Goal: Information Seeking & Learning: Learn about a topic

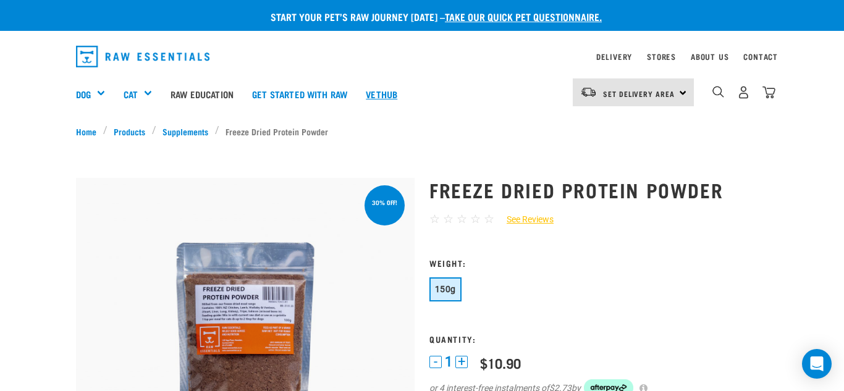
click at [384, 94] on link "Vethub" at bounding box center [382, 93] width 50 height 49
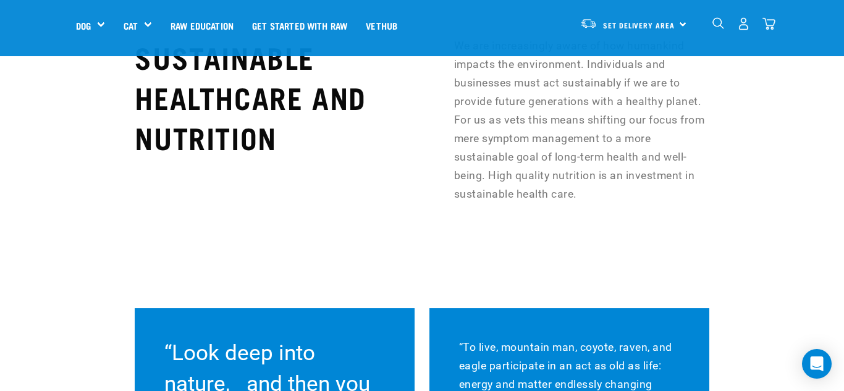
scroll to position [9990, 0]
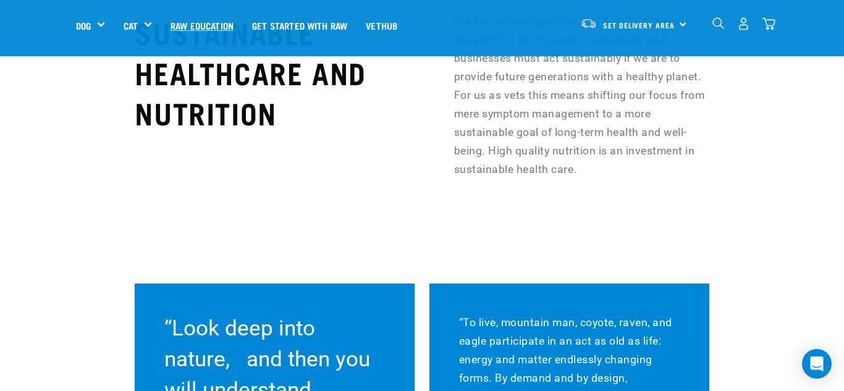
click at [216, 25] on link "Raw Education" at bounding box center [202, 25] width 82 height 49
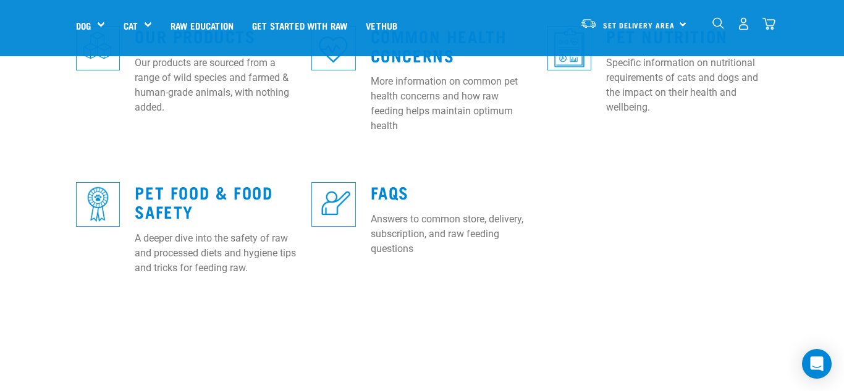
scroll to position [569, 0]
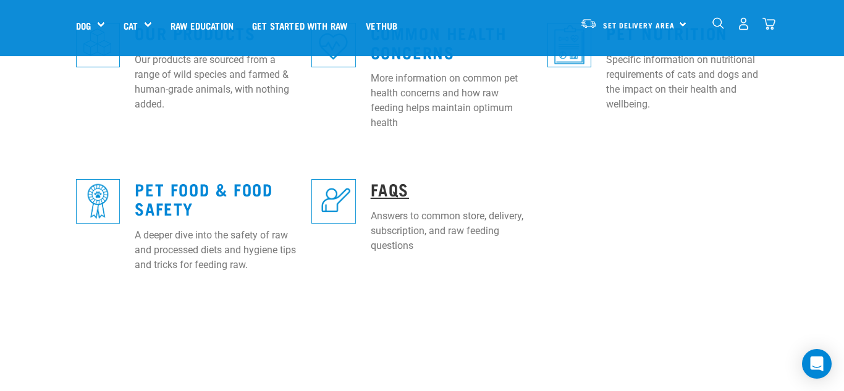
click at [389, 184] on link "FAQs" at bounding box center [390, 188] width 38 height 9
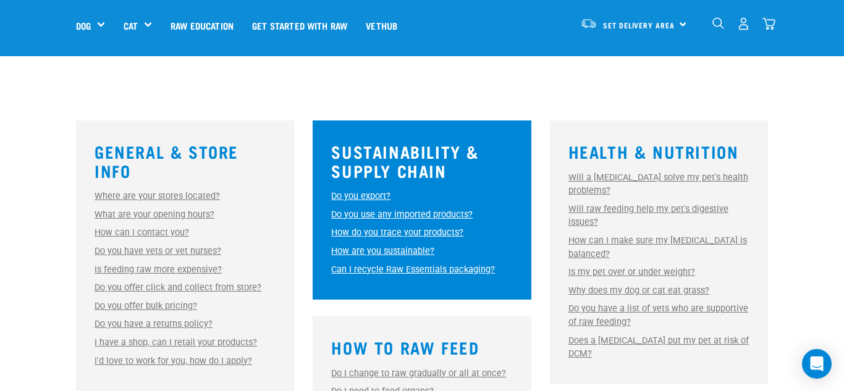
scroll to position [321, 0]
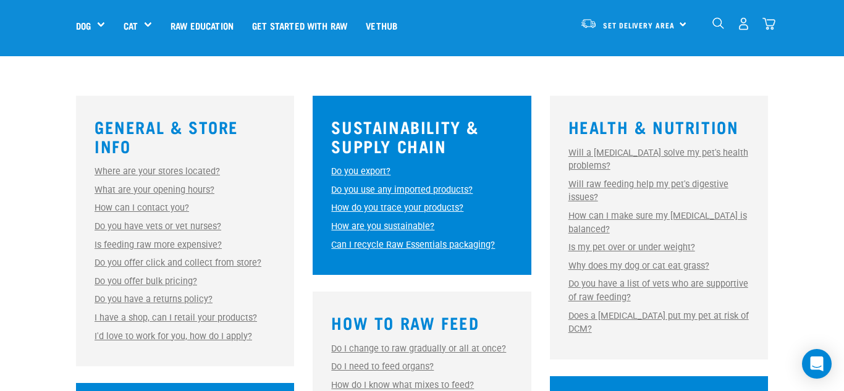
click at [199, 226] on link "Do you have vets or vet nurses?" at bounding box center [158, 226] width 127 height 11
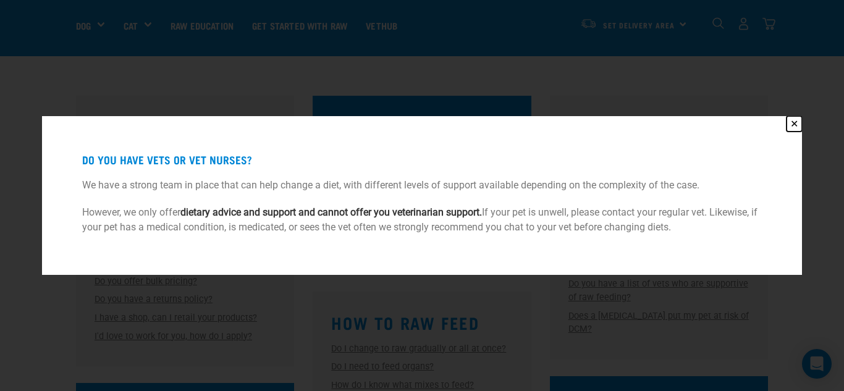
click at [794, 127] on button "✕" at bounding box center [794, 123] width 15 height 15
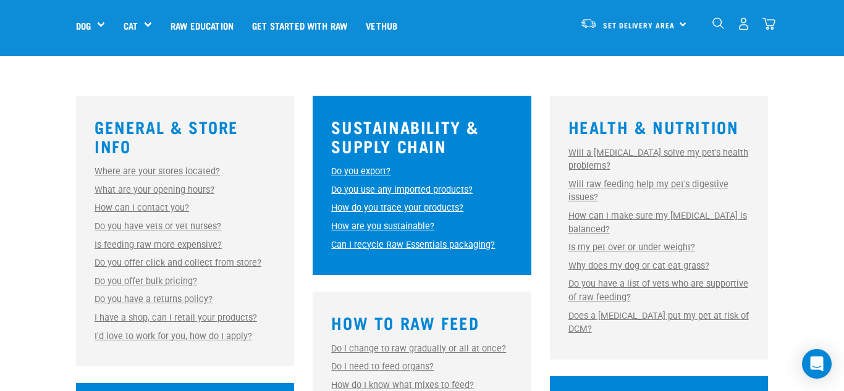
click at [184, 297] on link "Do you have a returns policy?" at bounding box center [154, 299] width 118 height 11
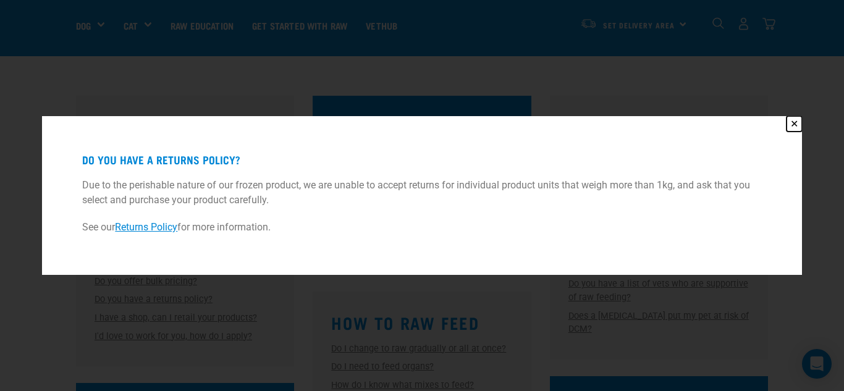
click at [798, 125] on button "✕" at bounding box center [794, 123] width 15 height 15
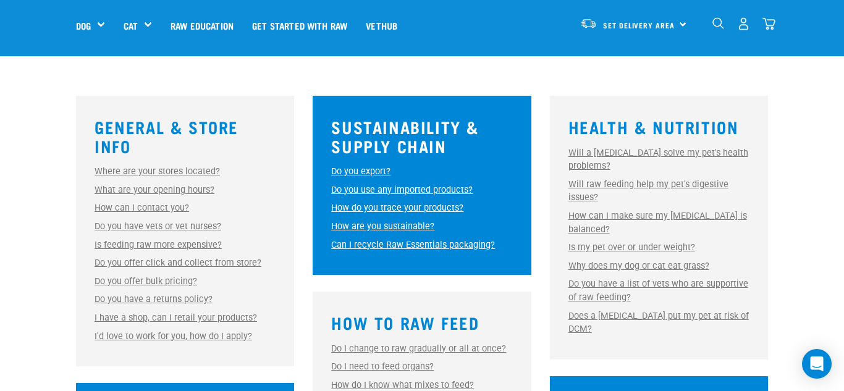
click at [373, 168] on link "Do you export?" at bounding box center [360, 171] width 59 height 11
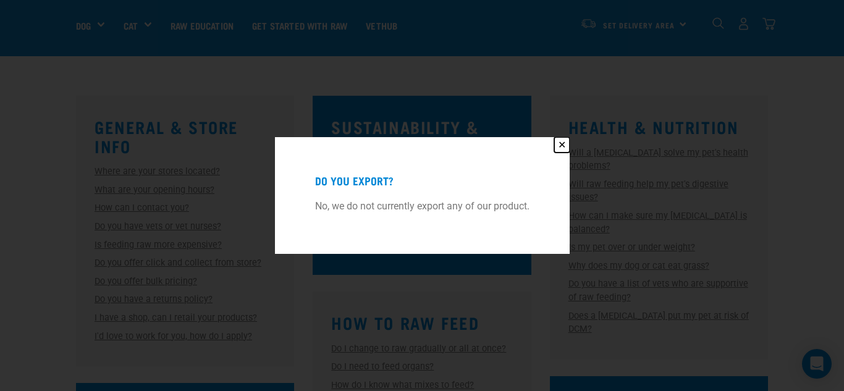
click at [562, 145] on button "✕" at bounding box center [562, 144] width 15 height 15
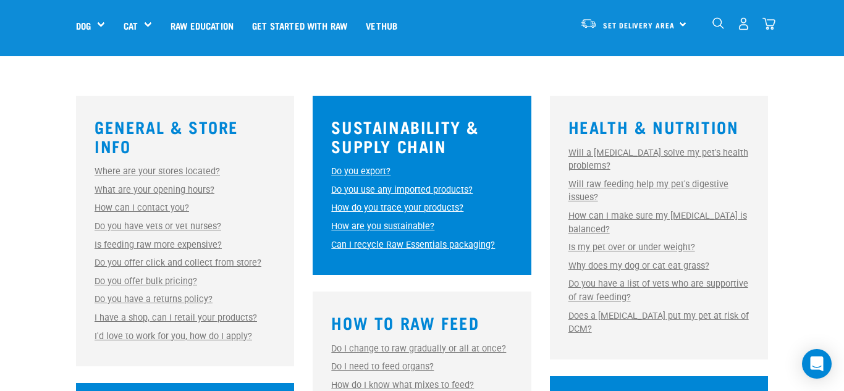
click at [448, 187] on link "Do you use any imported products?" at bounding box center [402, 190] width 142 height 11
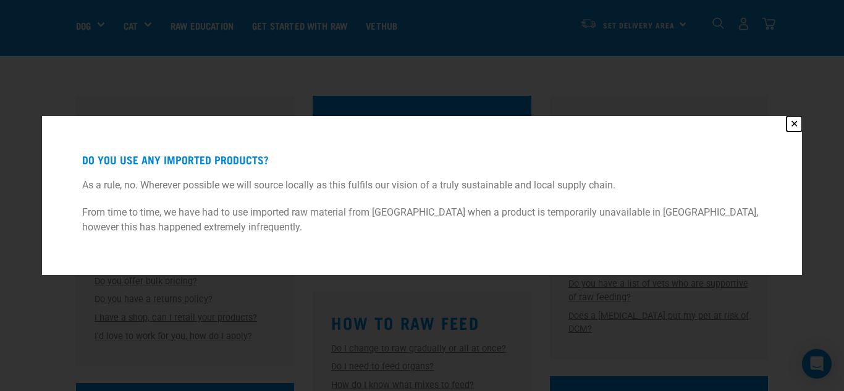
click at [794, 124] on button "✕" at bounding box center [794, 123] width 15 height 15
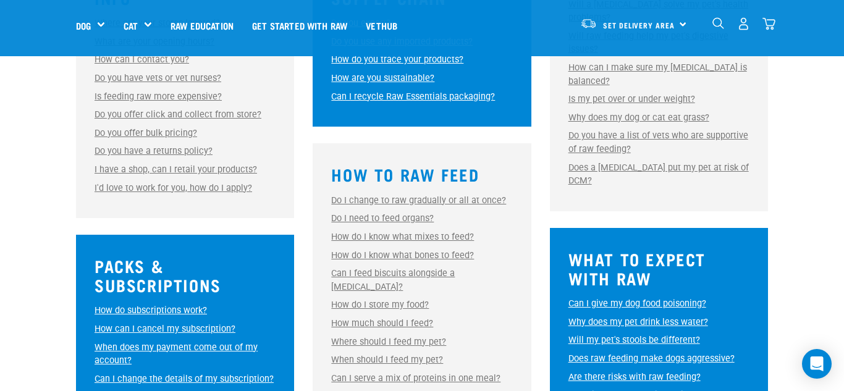
scroll to position [495, 0]
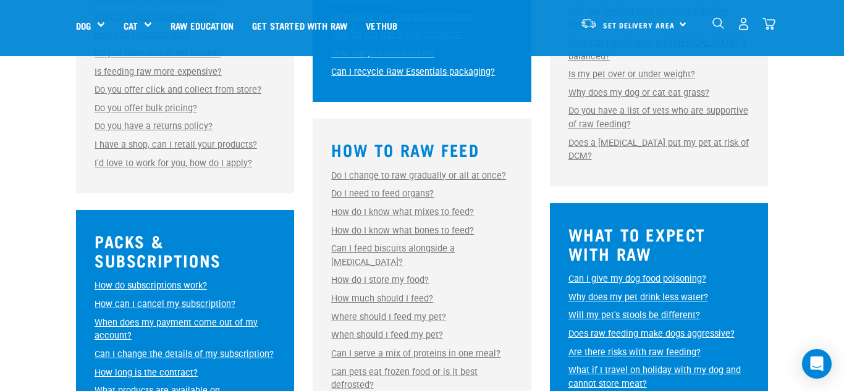
click at [457, 180] on link "Do I change to raw gradually or all at once?" at bounding box center [418, 176] width 175 height 11
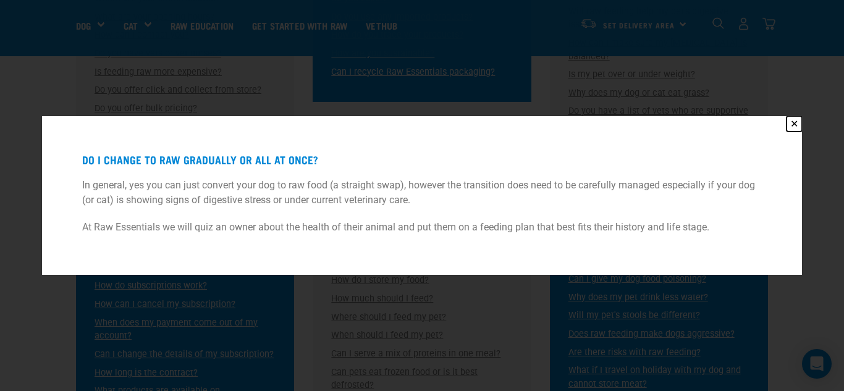
click at [797, 124] on button "✕" at bounding box center [794, 123] width 15 height 15
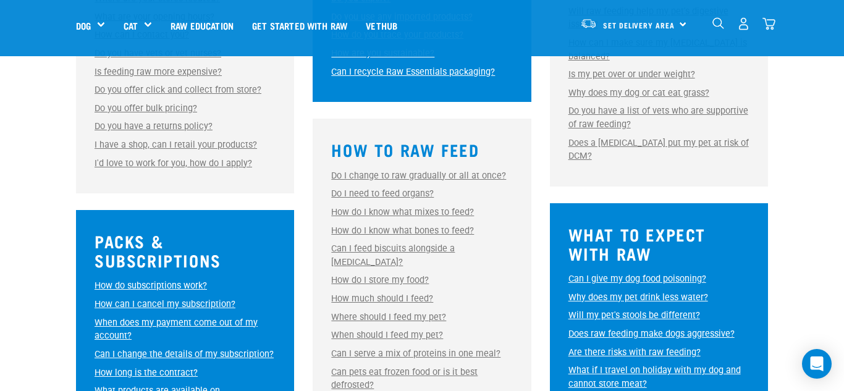
click at [406, 190] on link "Do I need to feed organs?" at bounding box center [382, 194] width 103 height 11
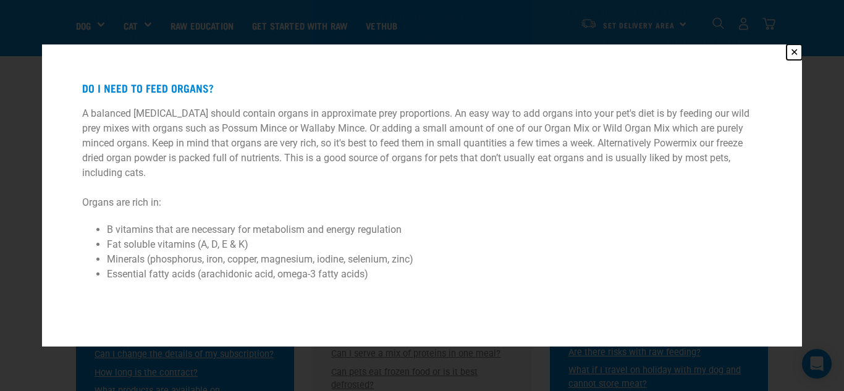
click at [793, 49] on button "✕" at bounding box center [794, 52] width 15 height 15
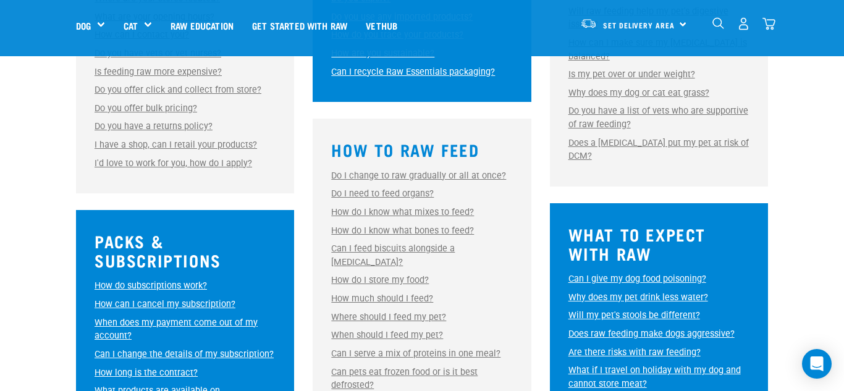
click at [423, 212] on link "How do I know what mixes to feed?" at bounding box center [402, 212] width 143 height 11
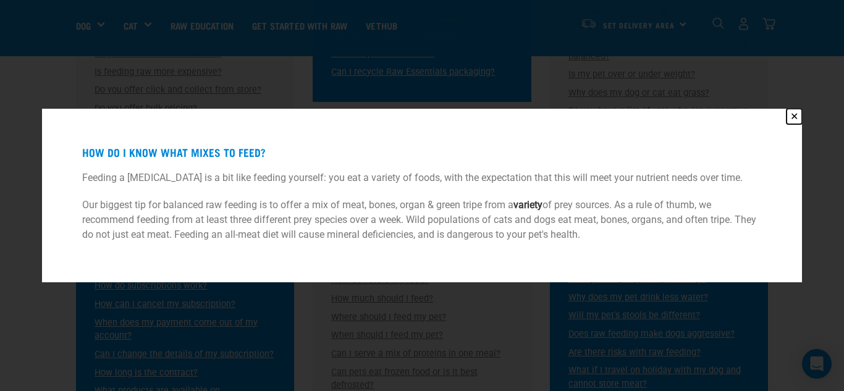
click at [796, 115] on button "✕" at bounding box center [794, 116] width 15 height 15
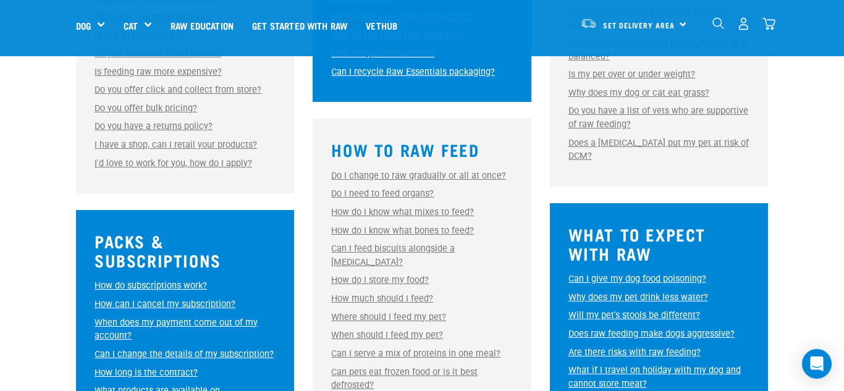
click at [421, 231] on link "How do I know what bones to feed?" at bounding box center [402, 231] width 143 height 11
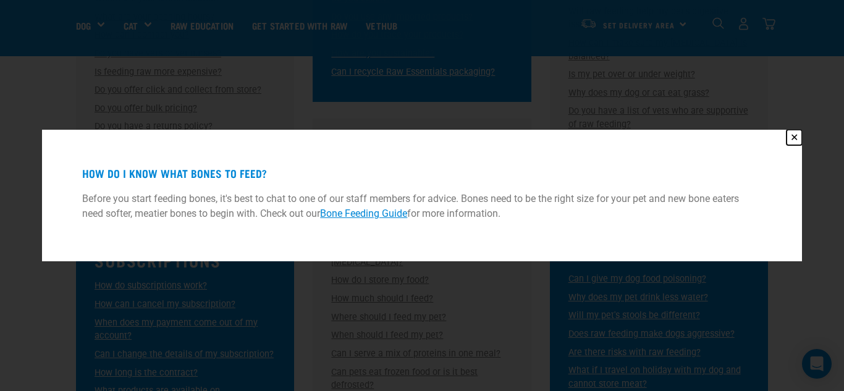
click at [796, 140] on button "✕" at bounding box center [794, 137] width 15 height 15
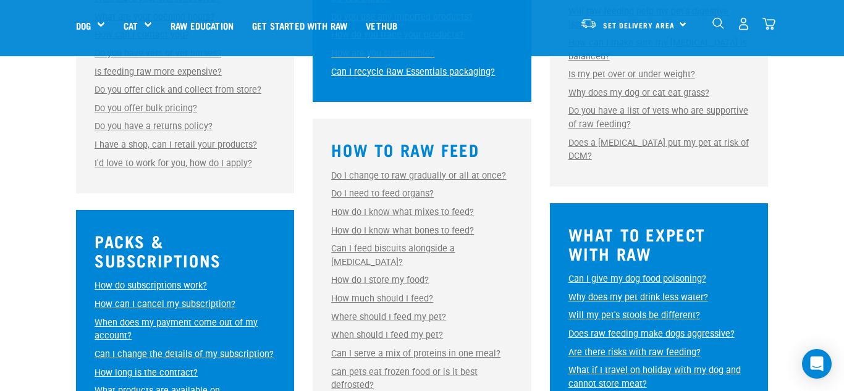
click at [413, 250] on link "Can I feed biscuits alongside a raw diet?" at bounding box center [393, 256] width 124 height 24
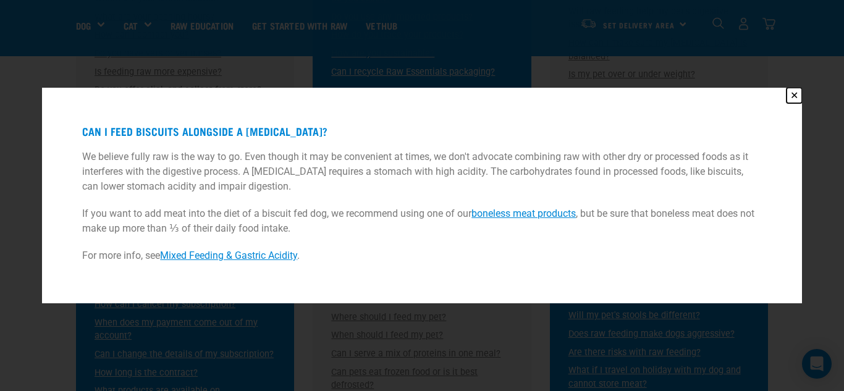
click at [793, 98] on button "✕" at bounding box center [794, 95] width 15 height 15
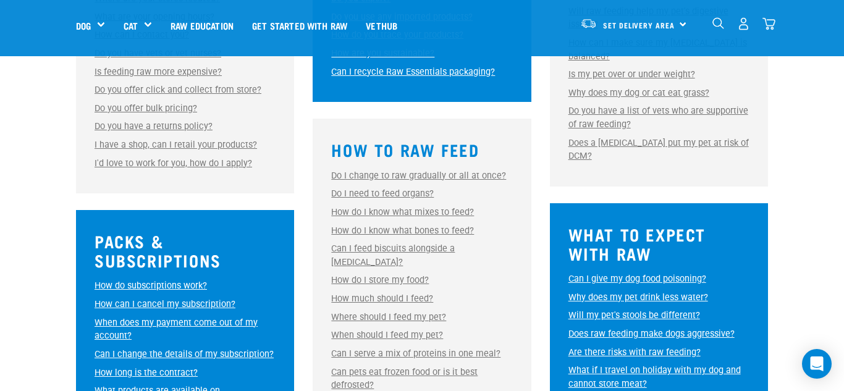
click at [404, 294] on link "How much should I feed?" at bounding box center [382, 299] width 102 height 11
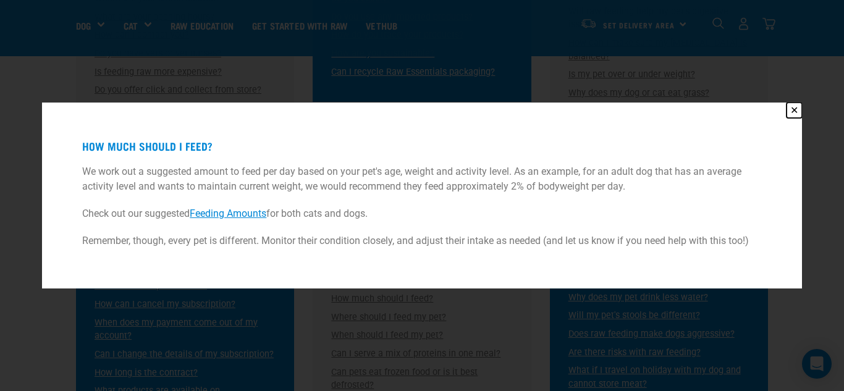
click at [796, 111] on button "✕" at bounding box center [794, 110] width 15 height 15
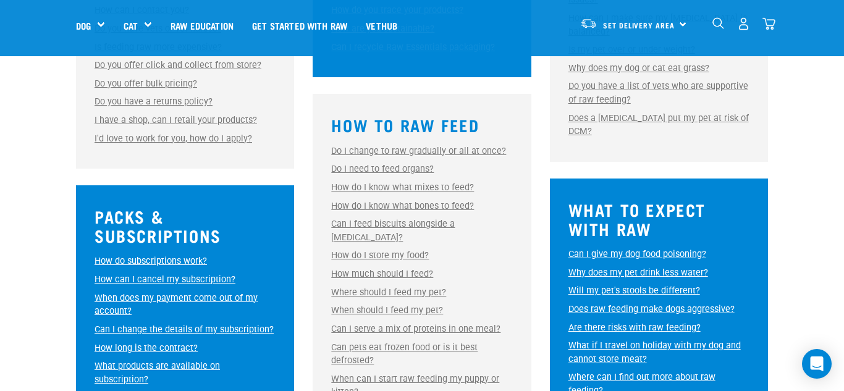
scroll to position [544, 0]
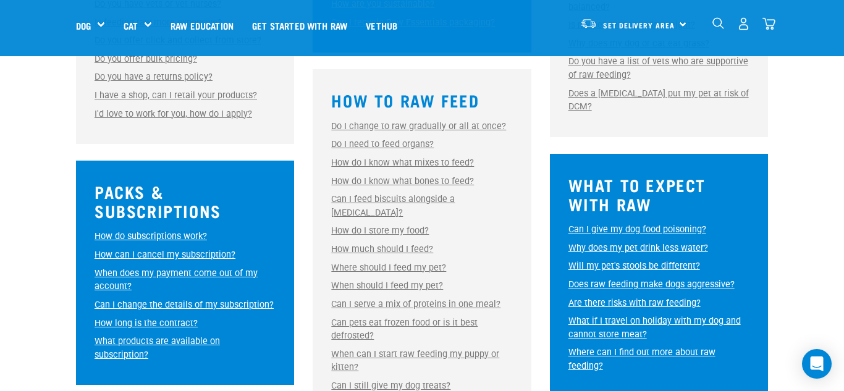
click at [446, 299] on link "Can I serve a mix of proteins in one meal?" at bounding box center [415, 304] width 169 height 11
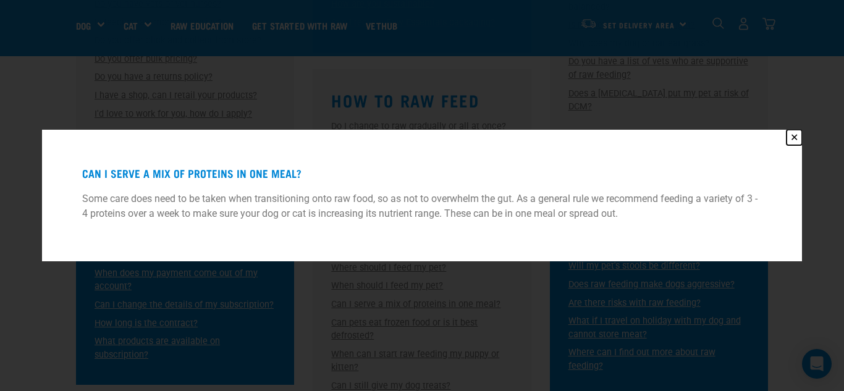
click at [796, 138] on button "✕" at bounding box center [794, 137] width 15 height 15
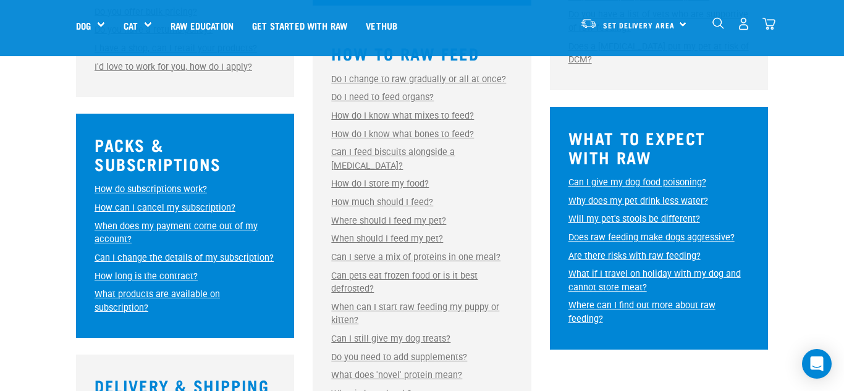
scroll to position [593, 0]
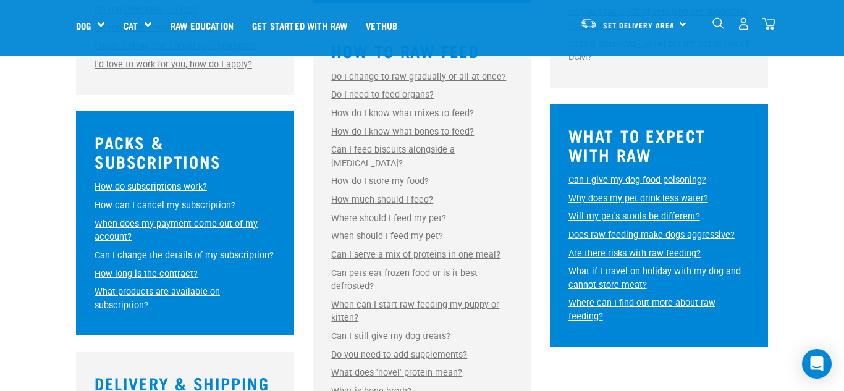
click at [436, 268] on link "Can pets eat frozen food or is it best defrosted?" at bounding box center [404, 280] width 147 height 24
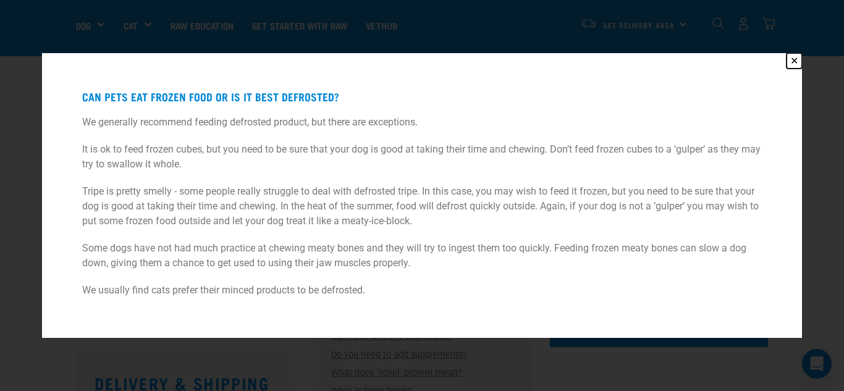
click at [795, 60] on button "✕" at bounding box center [794, 60] width 15 height 15
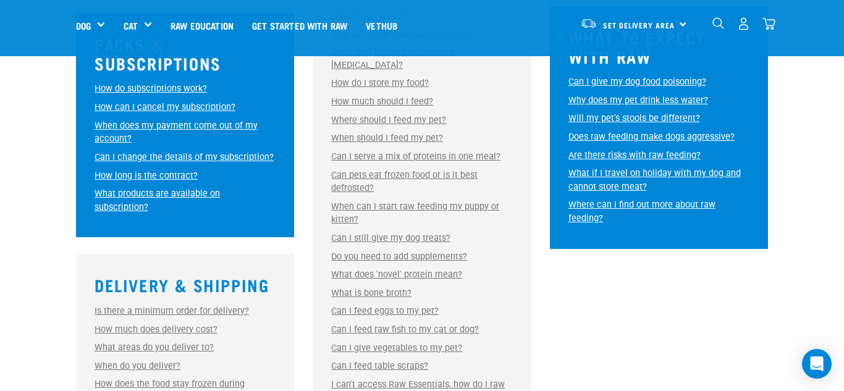
scroll to position [692, 0]
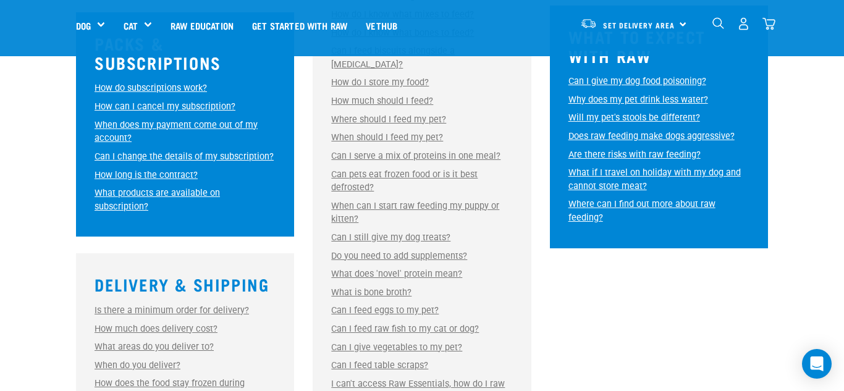
click at [405, 251] on link "Do you need to add supplements?" at bounding box center [399, 256] width 136 height 11
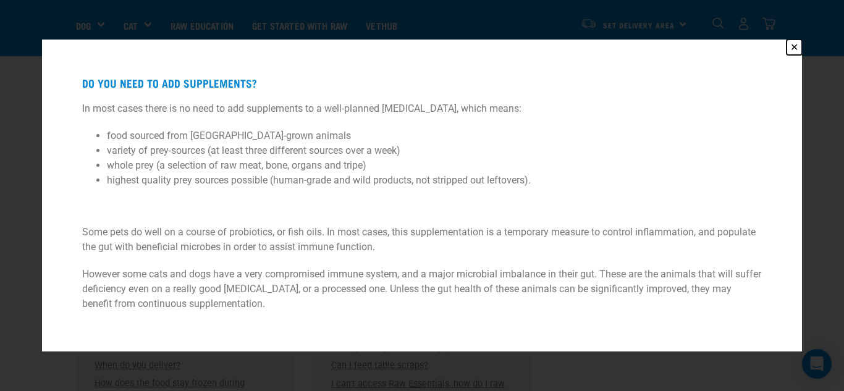
click at [794, 49] on button "✕" at bounding box center [794, 47] width 15 height 15
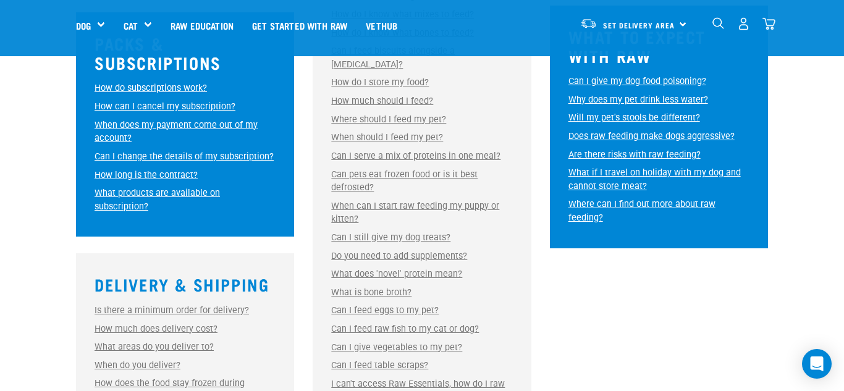
click at [385, 269] on link "What does 'novel' protein mean?" at bounding box center [396, 274] width 131 height 11
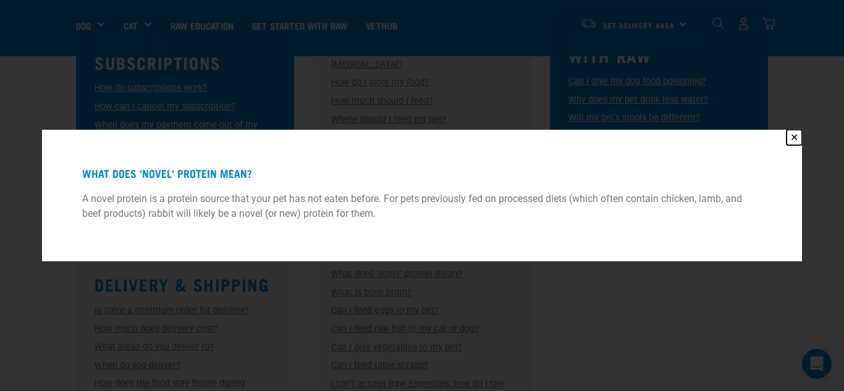
click at [791, 140] on button "✕" at bounding box center [794, 137] width 15 height 15
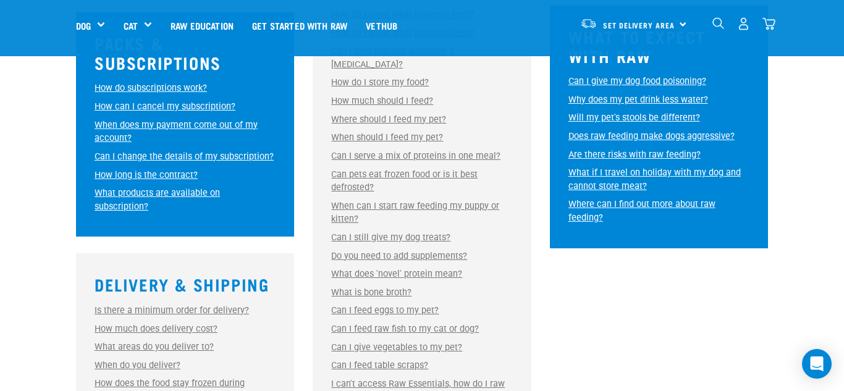
click at [396, 287] on link "What is bone broth?" at bounding box center [371, 292] width 80 height 11
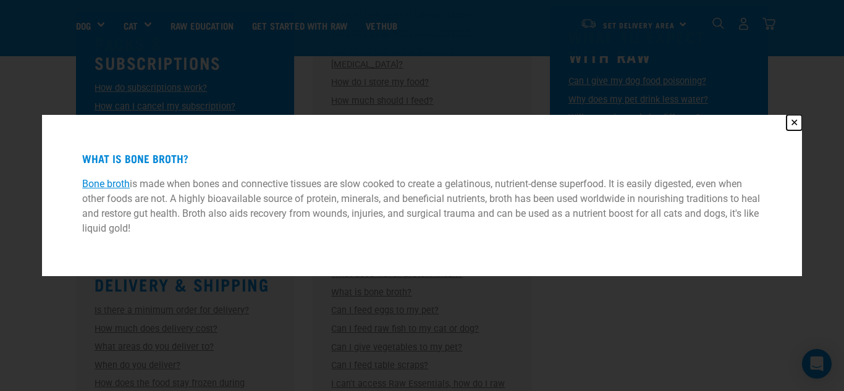
click at [797, 122] on button "✕" at bounding box center [794, 122] width 15 height 15
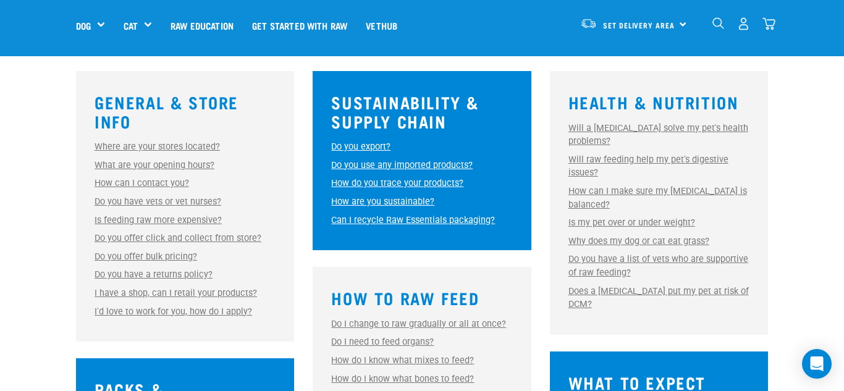
scroll to position [321, 0]
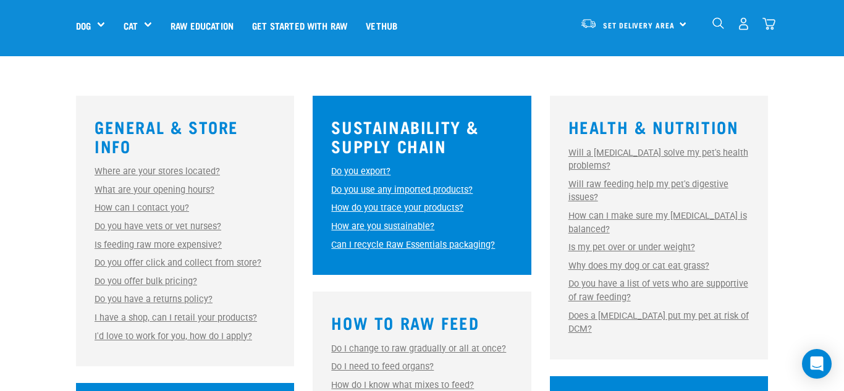
click at [582, 166] on link "Will a raw diet solve my pet's health problems?" at bounding box center [659, 160] width 180 height 24
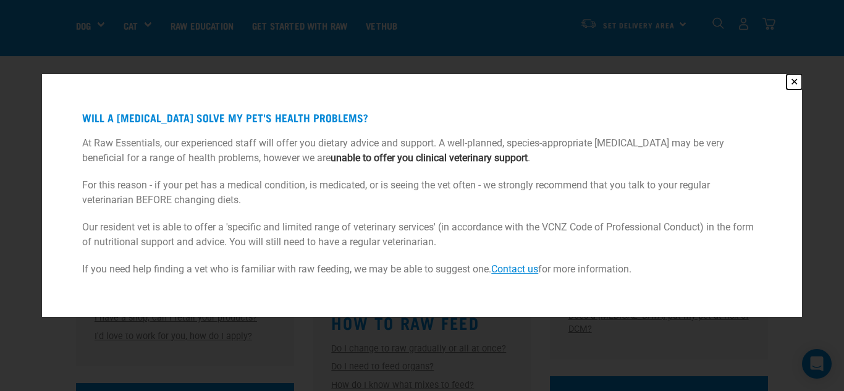
click at [796, 80] on button "✕" at bounding box center [794, 81] width 15 height 15
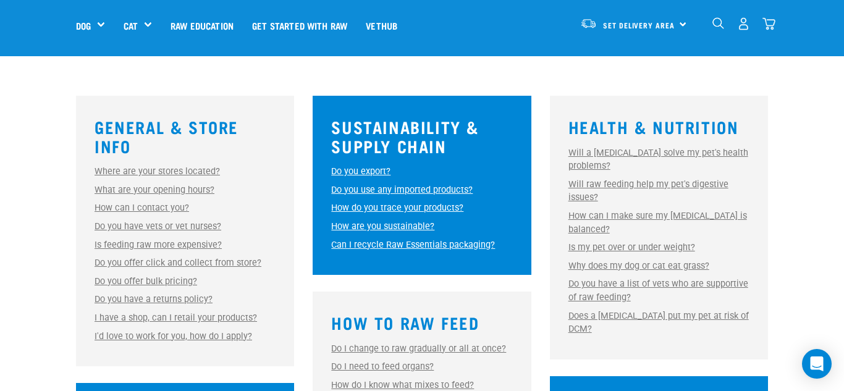
click at [649, 185] on link "Will raw feeding help my pet's digestive issues?" at bounding box center [649, 191] width 160 height 24
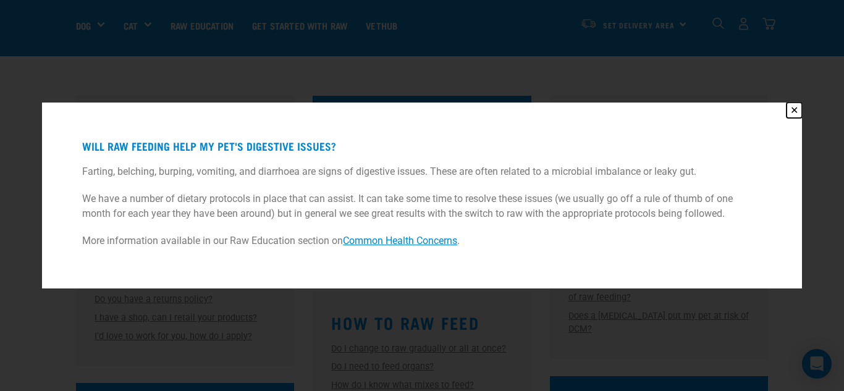
click at [794, 111] on button "✕" at bounding box center [794, 110] width 15 height 15
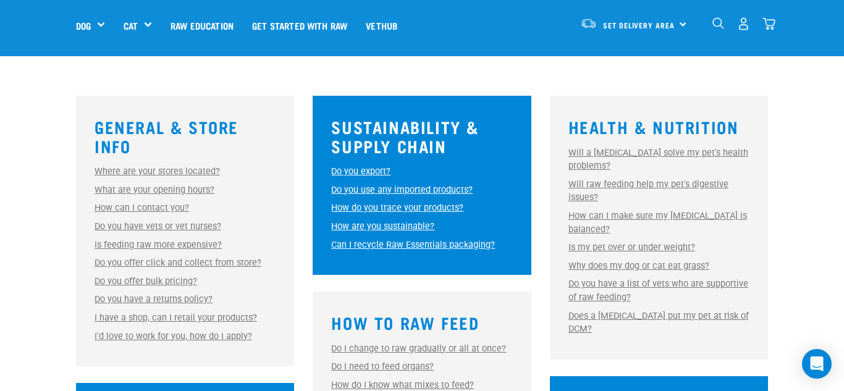
click at [699, 215] on link "How can I make sure my raw diet is balanced?" at bounding box center [658, 223] width 179 height 24
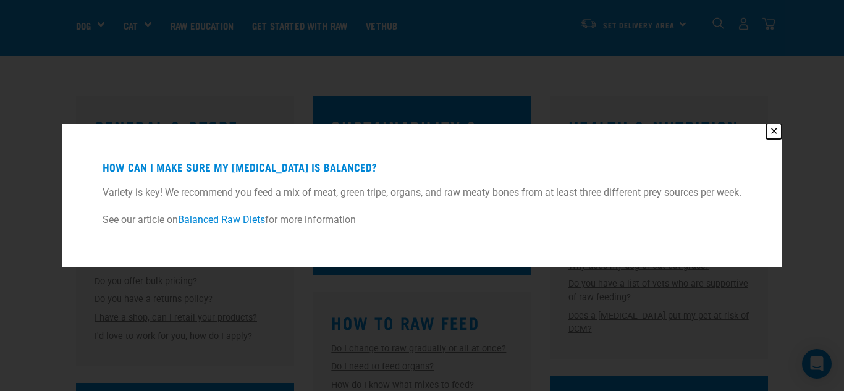
click at [775, 132] on button "✕" at bounding box center [774, 131] width 15 height 15
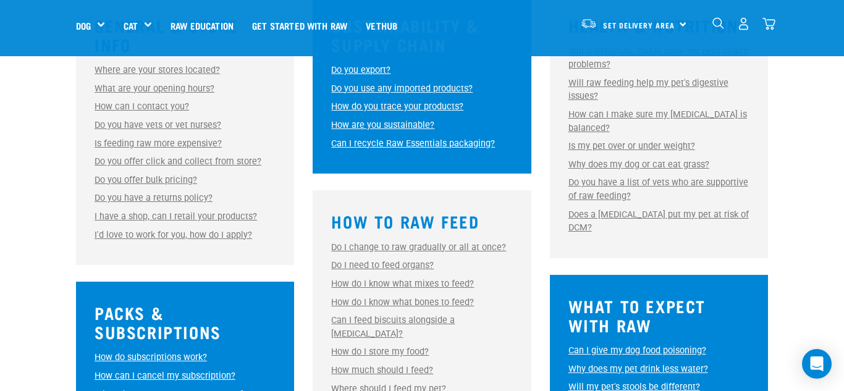
scroll to position [420, 0]
